Goal: Transaction & Acquisition: Purchase product/service

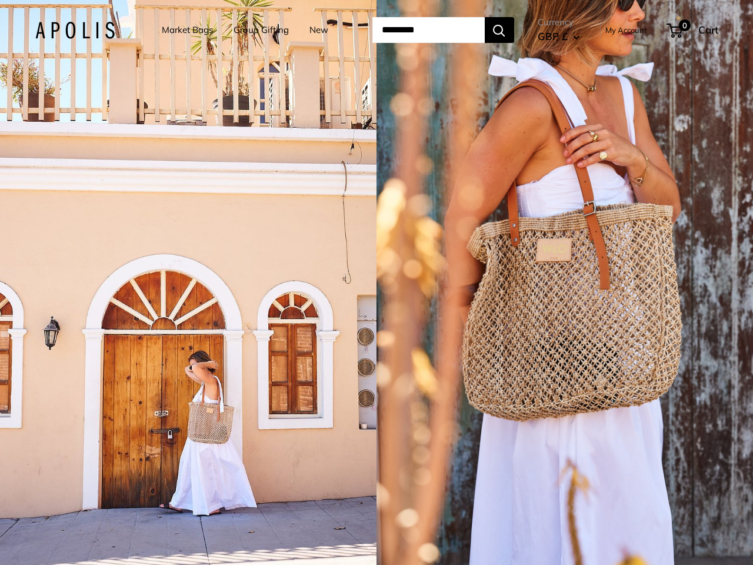
click at [376, 30] on input "Search..." at bounding box center [428, 30] width 112 height 26
click at [443, 30] on input "Search..." at bounding box center [428, 30] width 112 height 26
click at [188, 282] on div "1 / 5" at bounding box center [188, 282] width 376 height 565
click at [565, 282] on div "1 / 5" at bounding box center [564, 282] width 376 height 565
